Goal: Check status

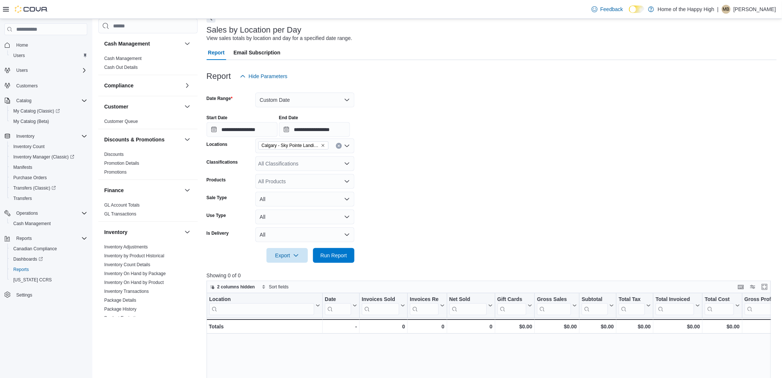
scroll to position [362, 0]
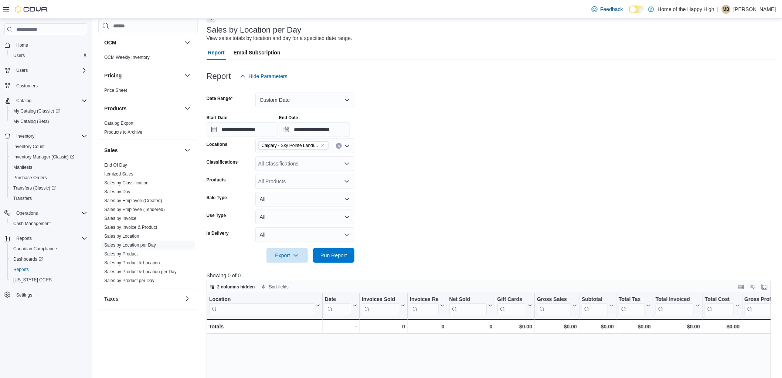
click at [735, 159] on form "**********" at bounding box center [492, 173] width 571 height 179
click at [324, 249] on span "Run Report" at bounding box center [334, 254] width 33 height 15
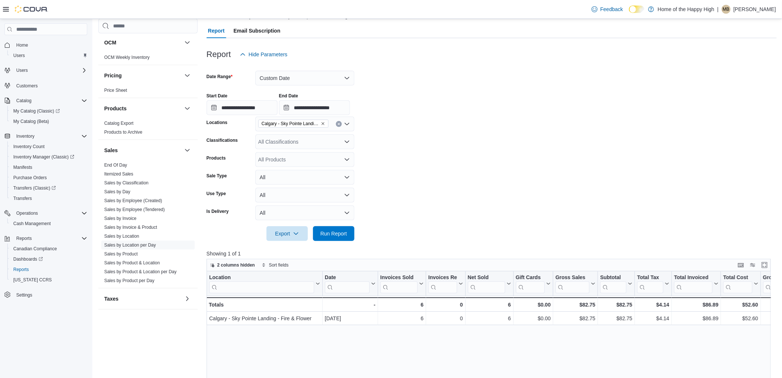
scroll to position [82, 0]
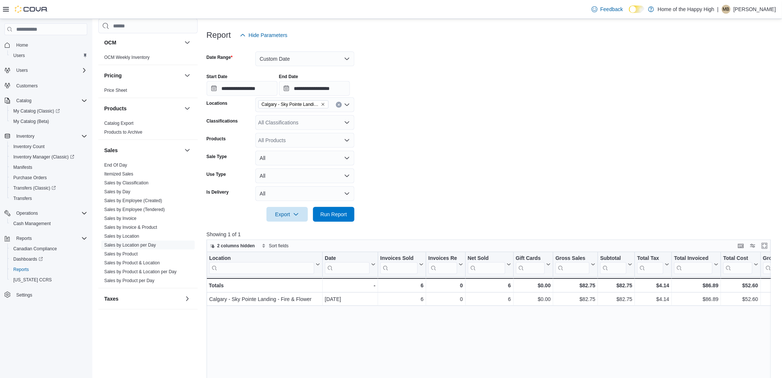
click at [353, 212] on button "Run Report" at bounding box center [333, 213] width 41 height 15
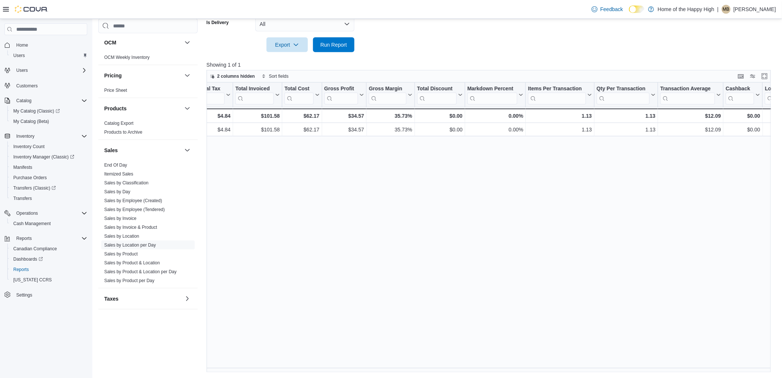
scroll to position [0, 460]
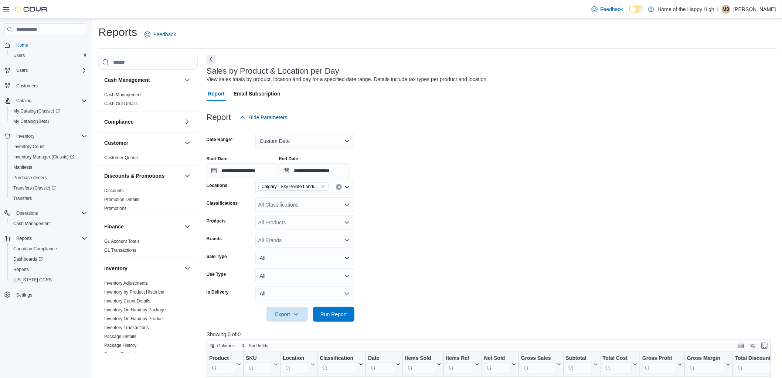
scroll to position [362, 0]
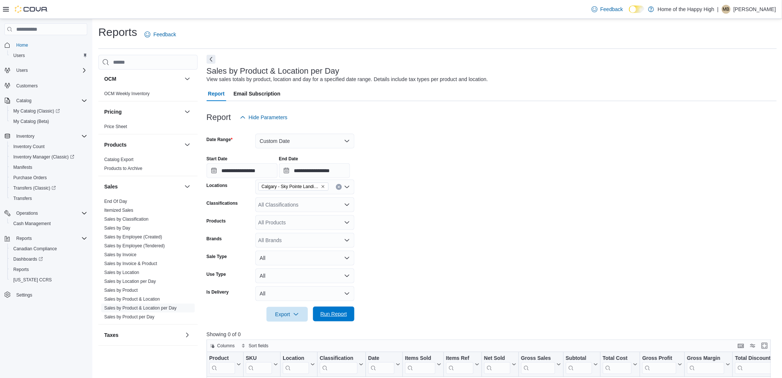
click at [332, 319] on span "Run Report" at bounding box center [334, 313] width 33 height 15
